Goal: Task Accomplishment & Management: Complete application form

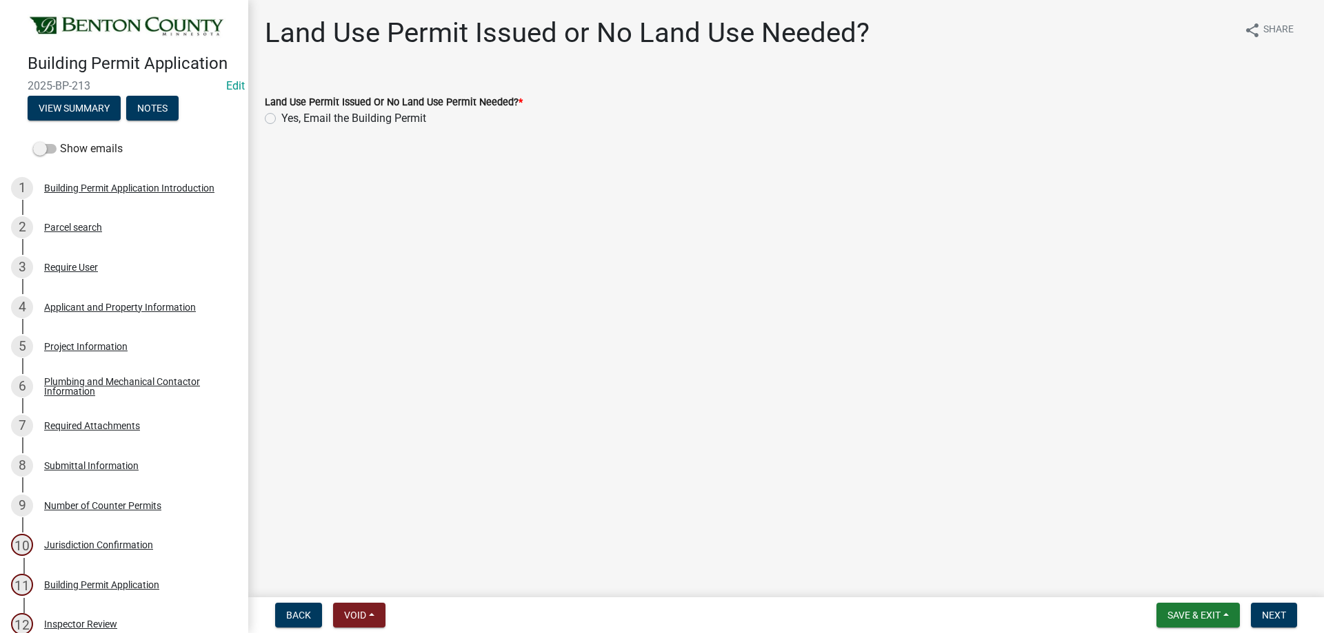
click at [281, 116] on label "Yes, Email the Building Permit" at bounding box center [353, 118] width 145 height 17
click at [281, 116] on input "Yes, Email the Building Permit" at bounding box center [285, 114] width 9 height 9
radio input "true"
drag, startPoint x: 1279, startPoint y: 617, endPoint x: 1037, endPoint y: 556, distance: 249.4
click at [1277, 616] on span "Next" at bounding box center [1273, 615] width 24 height 11
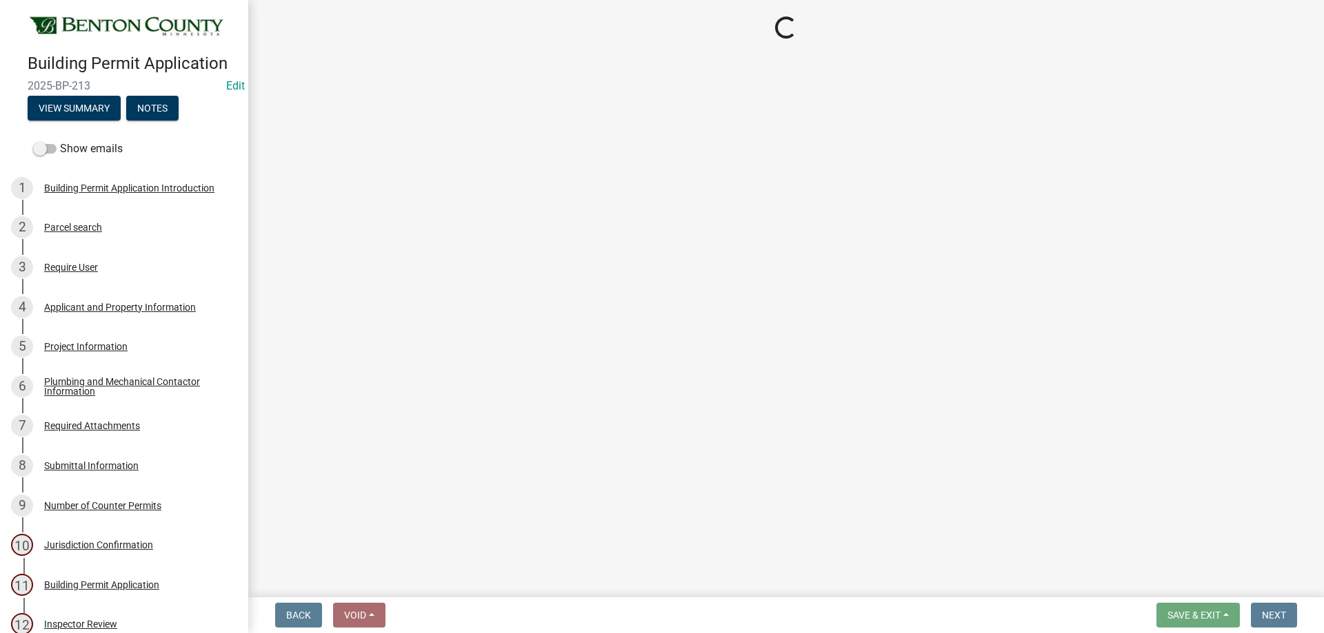
select select "17bfa135-5610-45df-8ce7-87530b7d86d4"
